Goal: Check status: Check status

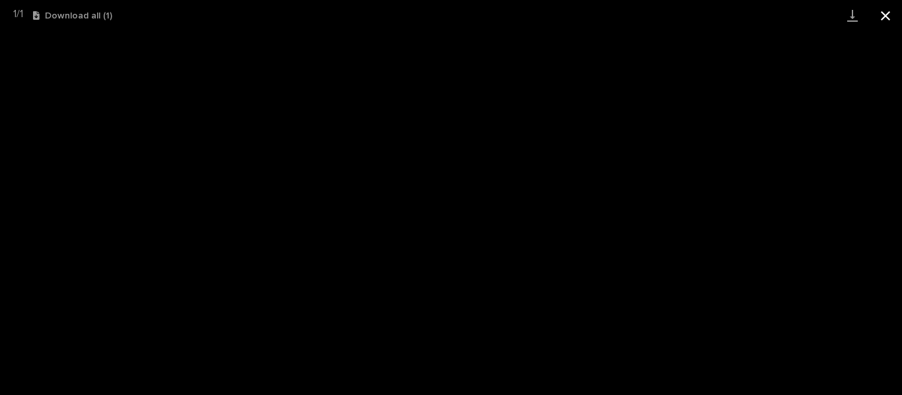
scroll to position [594, 0]
click at [890, 10] on button "Close gallery" at bounding box center [885, 15] width 33 height 31
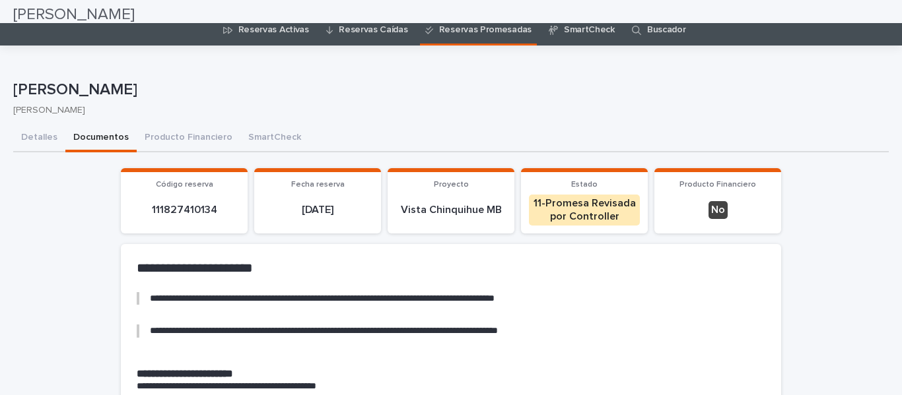
scroll to position [0, 0]
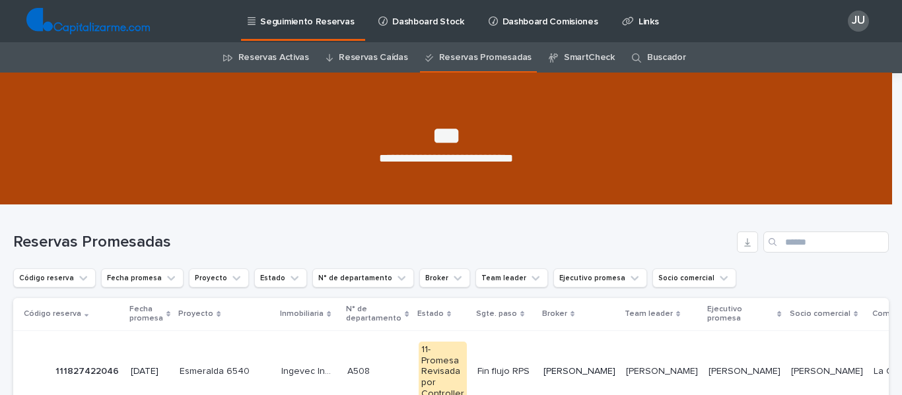
click at [279, 51] on link "Reservas Activas" at bounding box center [273, 57] width 71 height 31
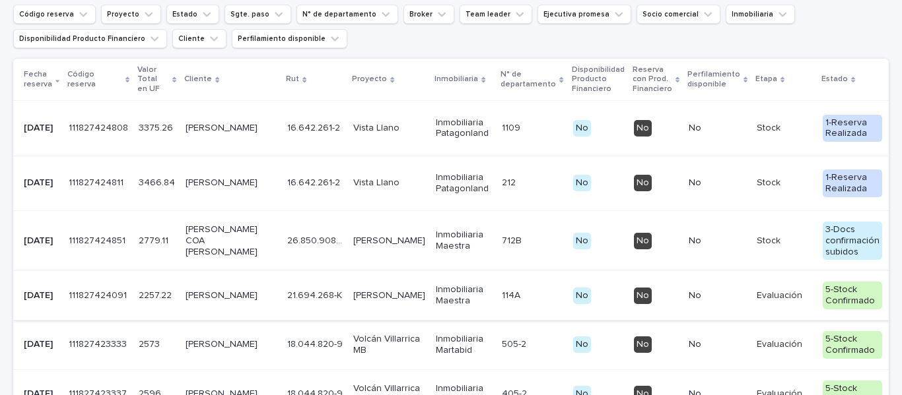
scroll to position [330, 0]
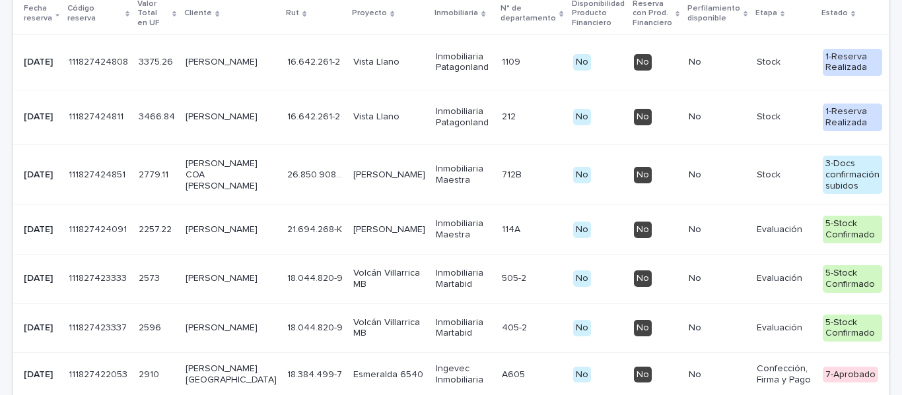
click at [189, 186] on p "[PERSON_NAME] COA [PERSON_NAME]" at bounding box center [230, 174] width 91 height 33
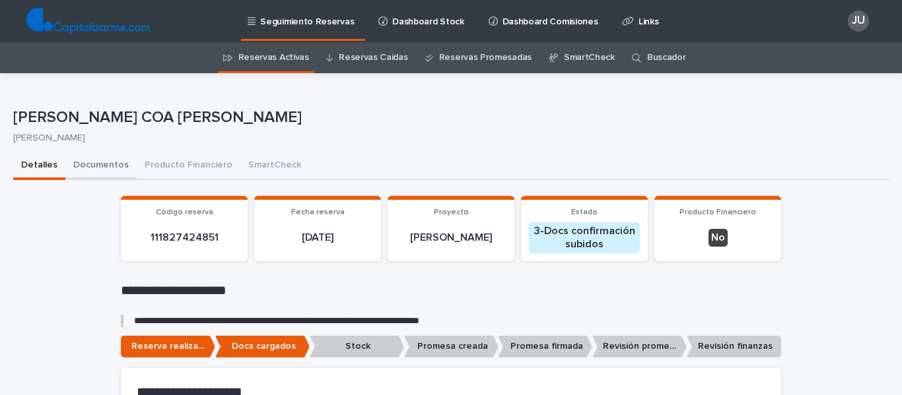
click at [105, 166] on button "Documentos" at bounding box center [100, 166] width 71 height 28
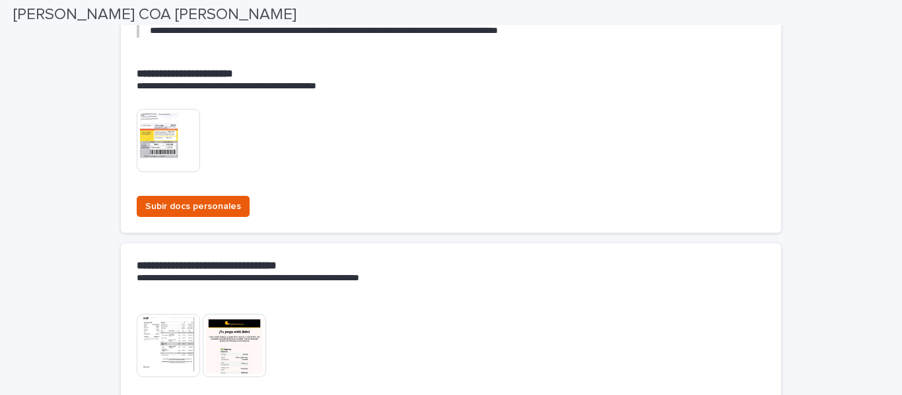
scroll to position [330, 0]
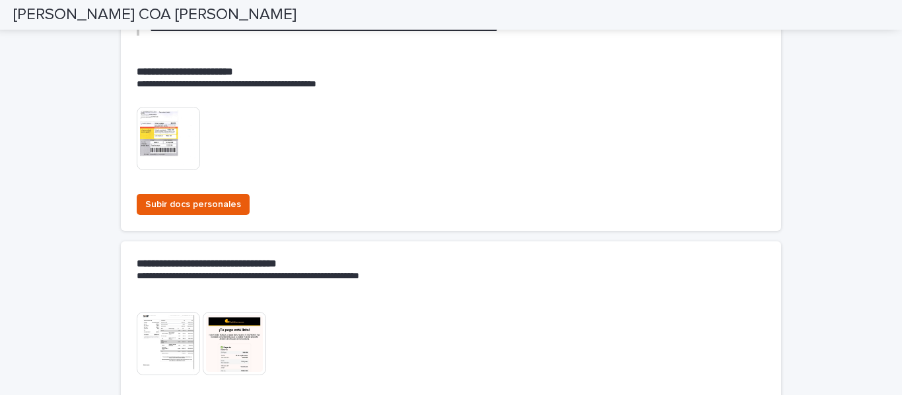
click at [157, 350] on img at bounding box center [168, 343] width 63 height 63
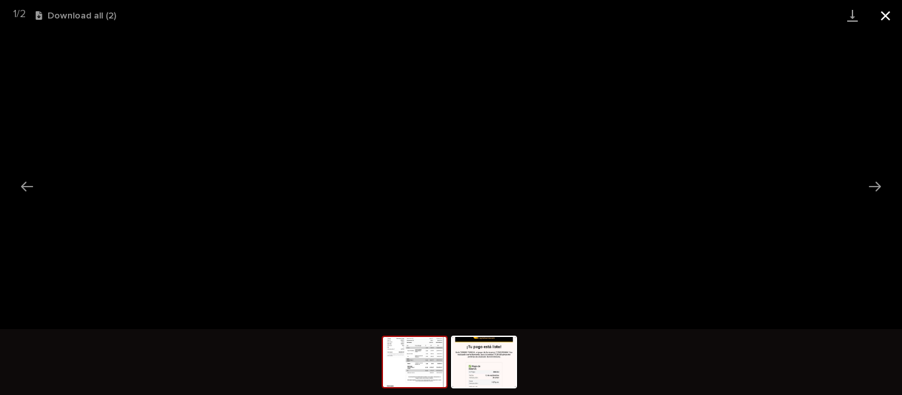
click at [884, 11] on button "Close gallery" at bounding box center [885, 15] width 33 height 31
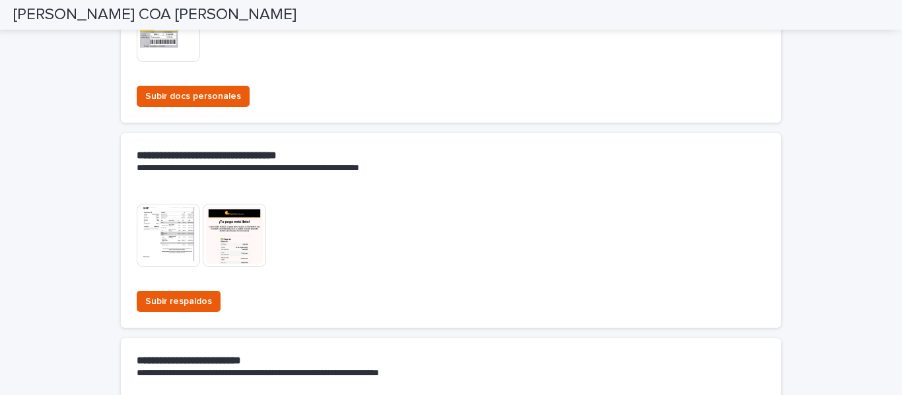
scroll to position [462, 0]
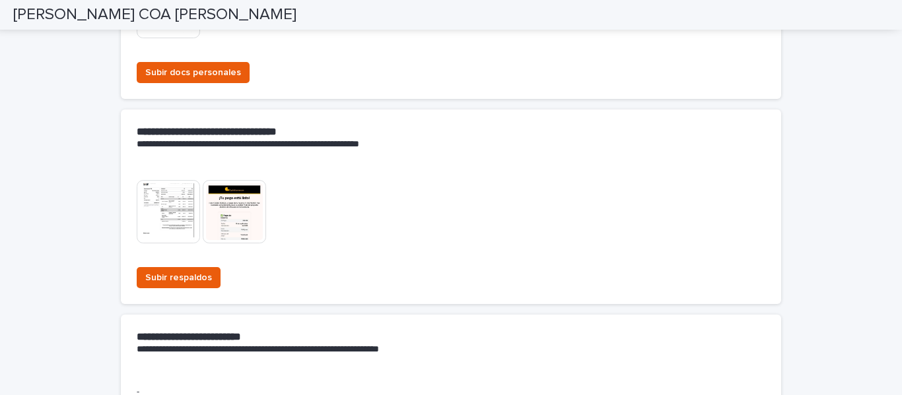
click at [161, 207] on img at bounding box center [168, 211] width 63 height 63
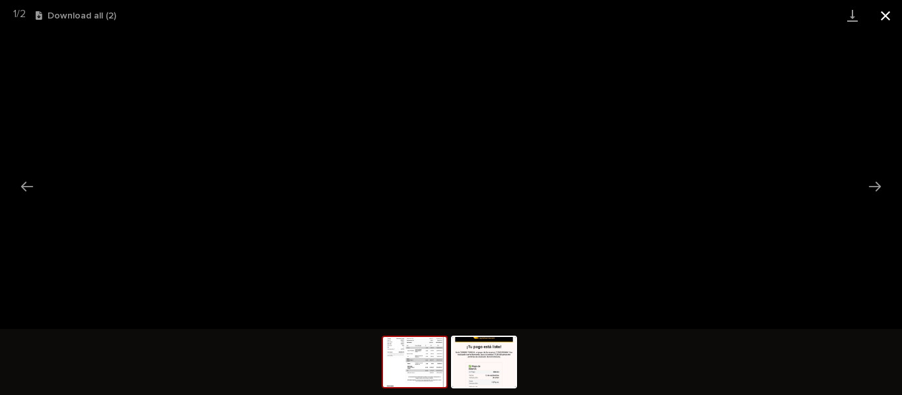
click at [883, 13] on button "Close gallery" at bounding box center [885, 15] width 33 height 31
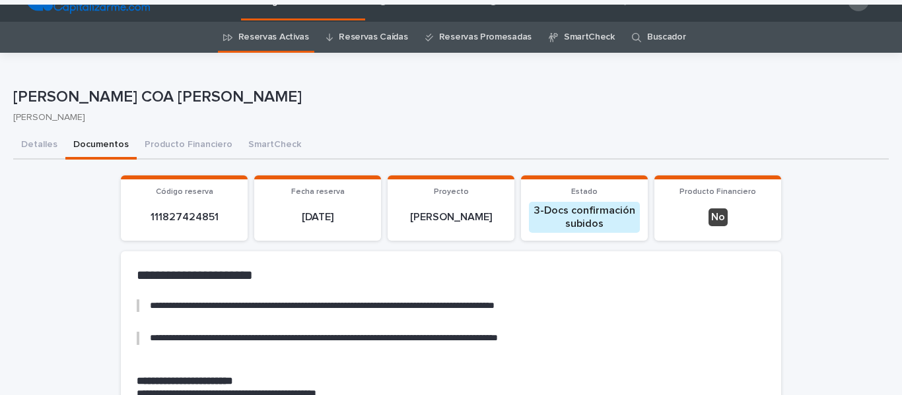
scroll to position [0, 0]
